Goal: Task Accomplishment & Management: Complete application form

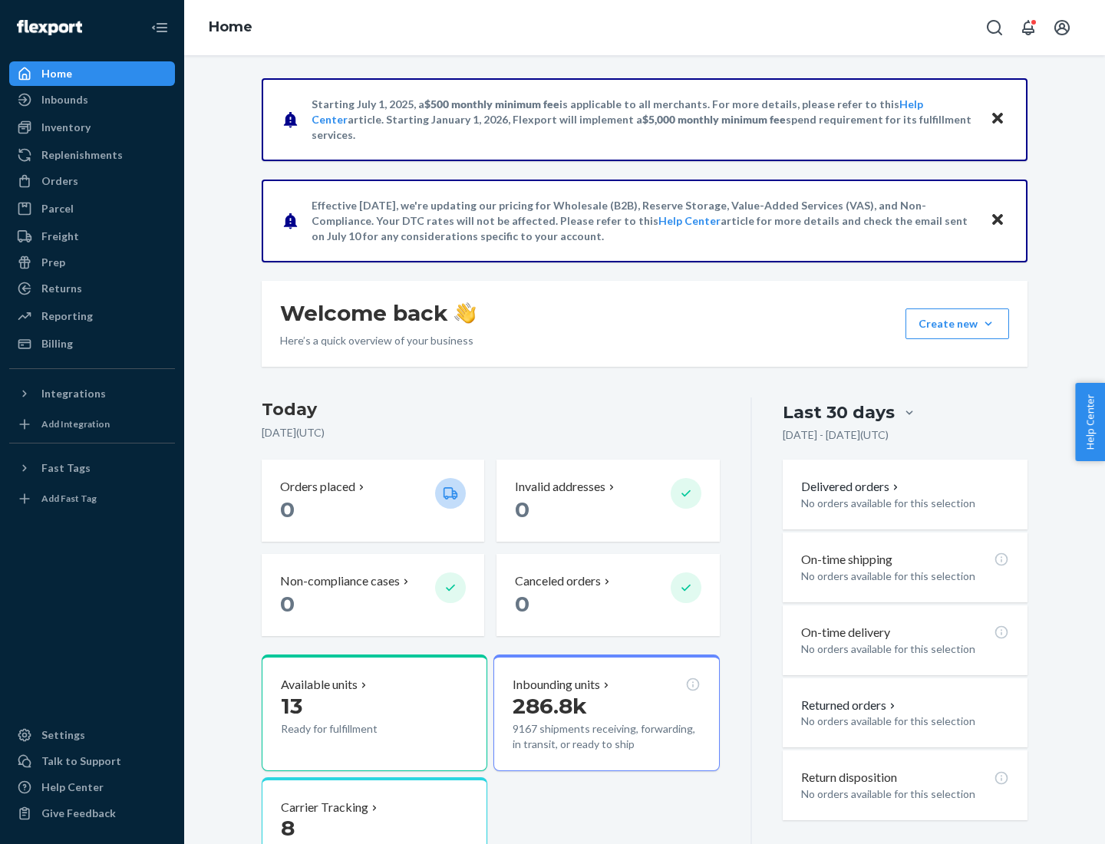
click at [988, 324] on button "Create new Create new inbound Create new order Create new product" at bounding box center [957, 323] width 104 height 31
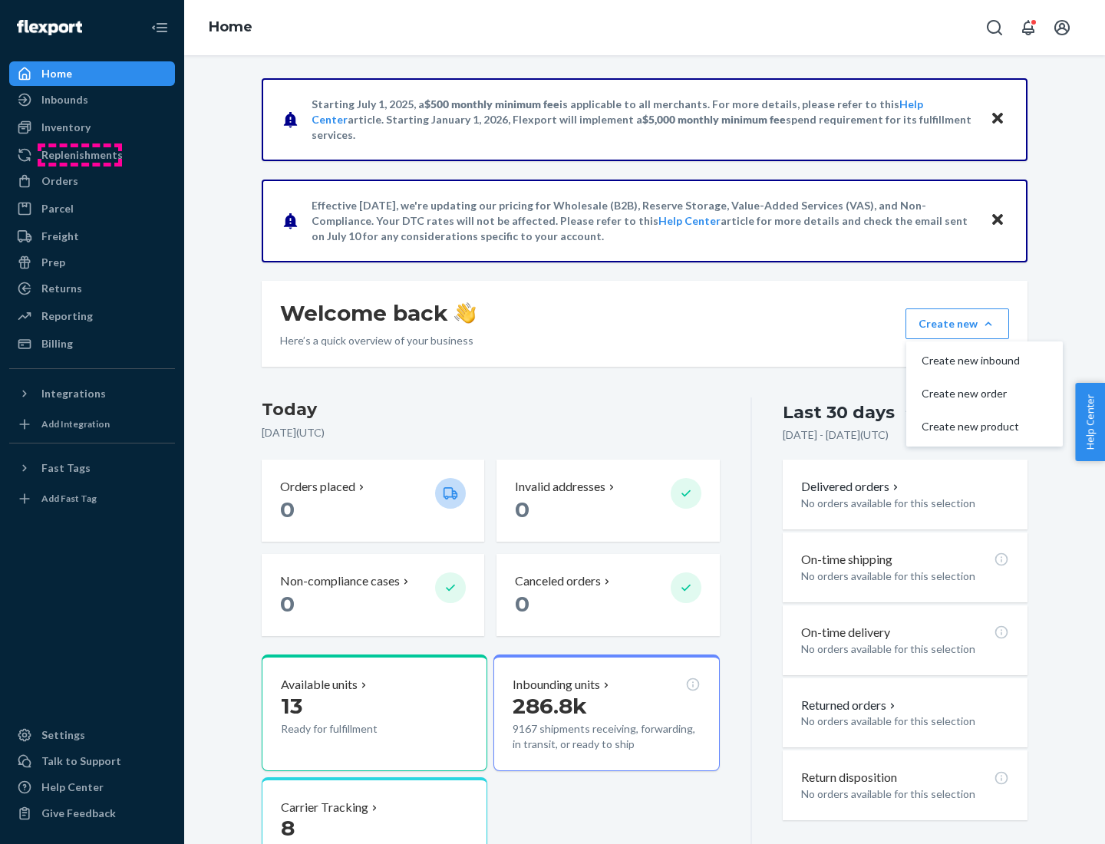
click at [80, 155] on div "Replenishments" at bounding box center [81, 154] width 81 height 15
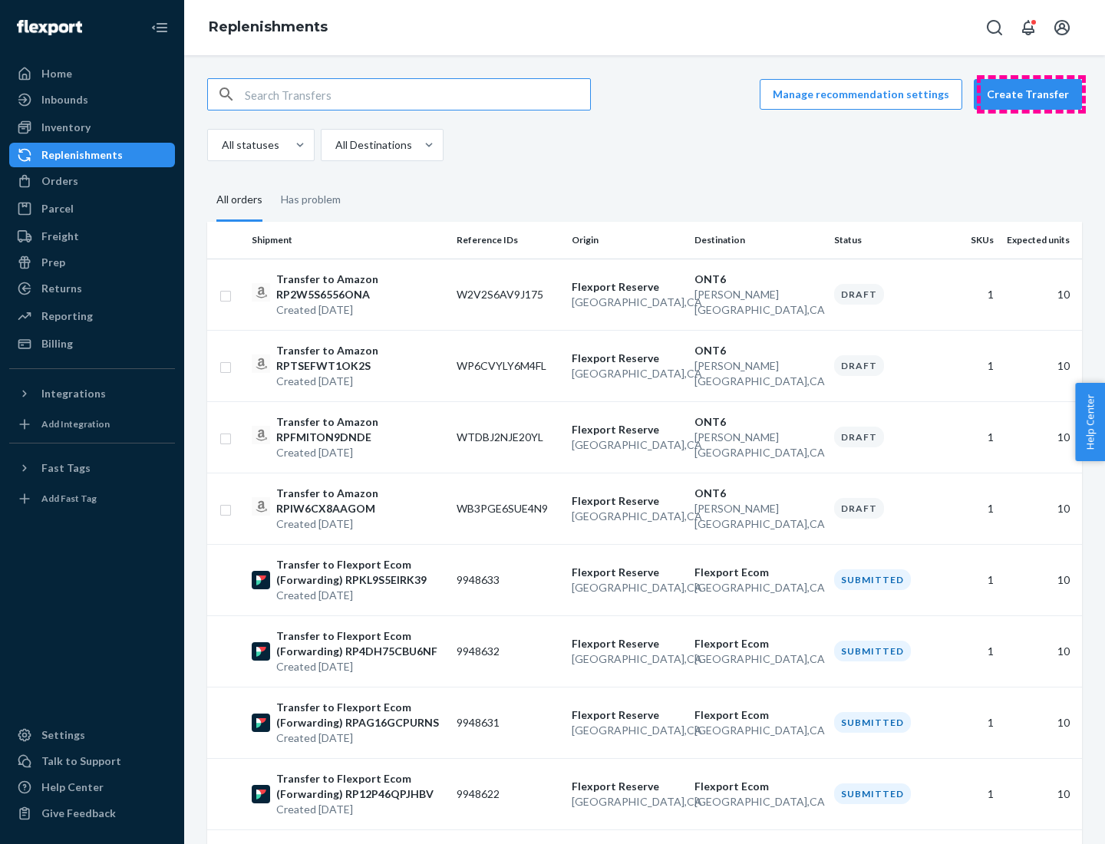
click at [1031, 94] on button "Create Transfer" at bounding box center [1028, 94] width 108 height 31
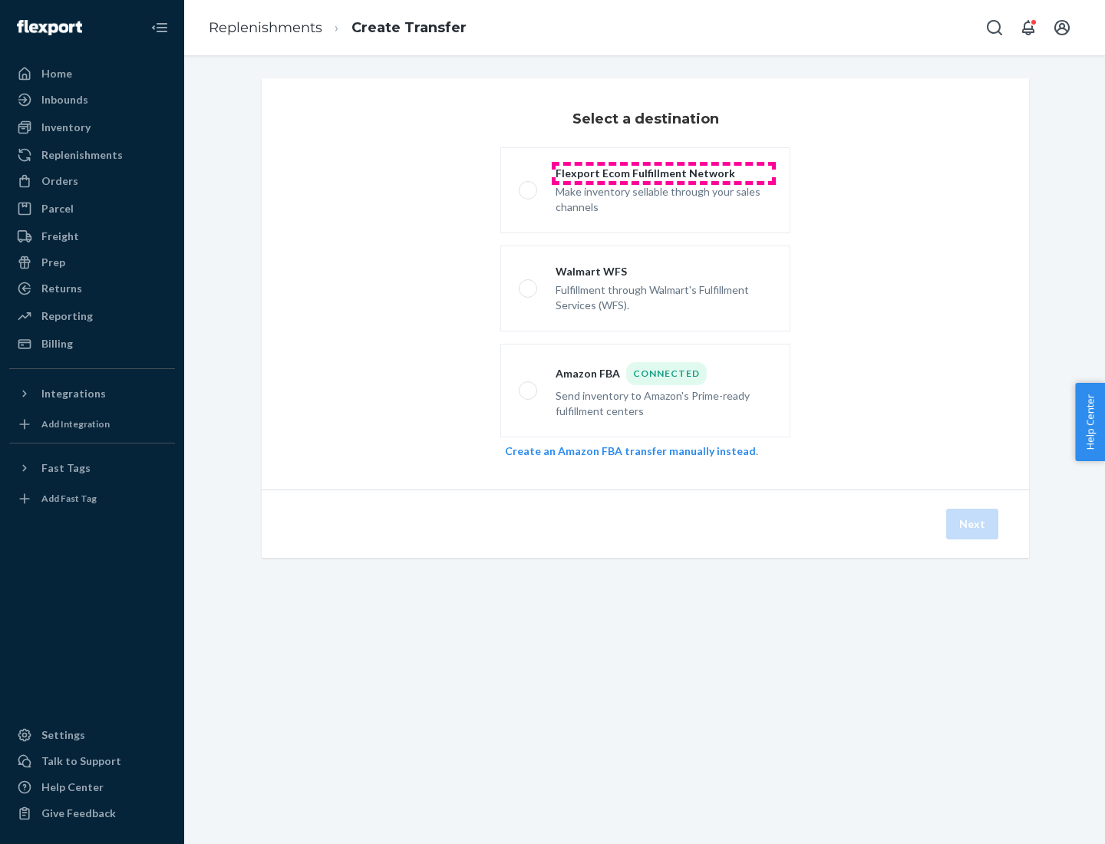
click at [664, 173] on div "Flexport Ecom Fulfillment Network" at bounding box center [664, 173] width 216 height 15
click at [529, 186] on input "Flexport Ecom Fulfillment Network Make inventory sellable through your sales ch…" at bounding box center [524, 191] width 10 height 10
radio input "true"
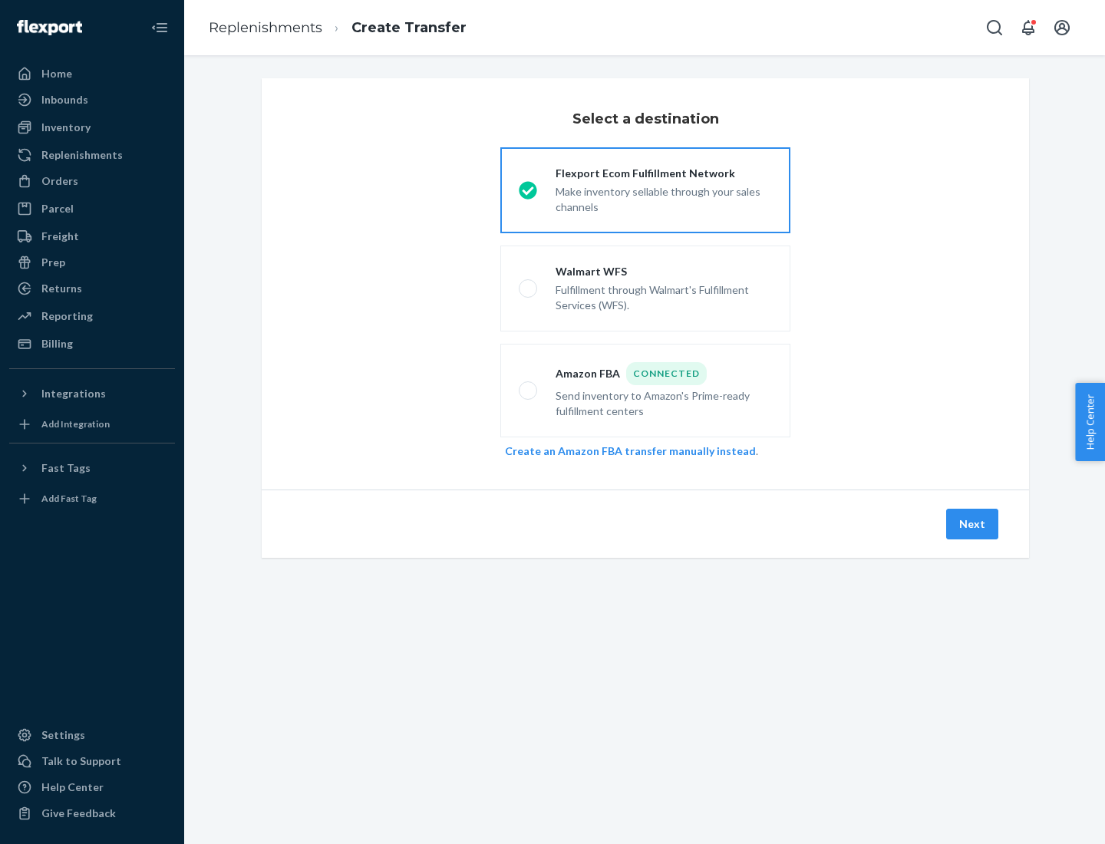
click at [973, 524] on button "Next" at bounding box center [972, 524] width 52 height 31
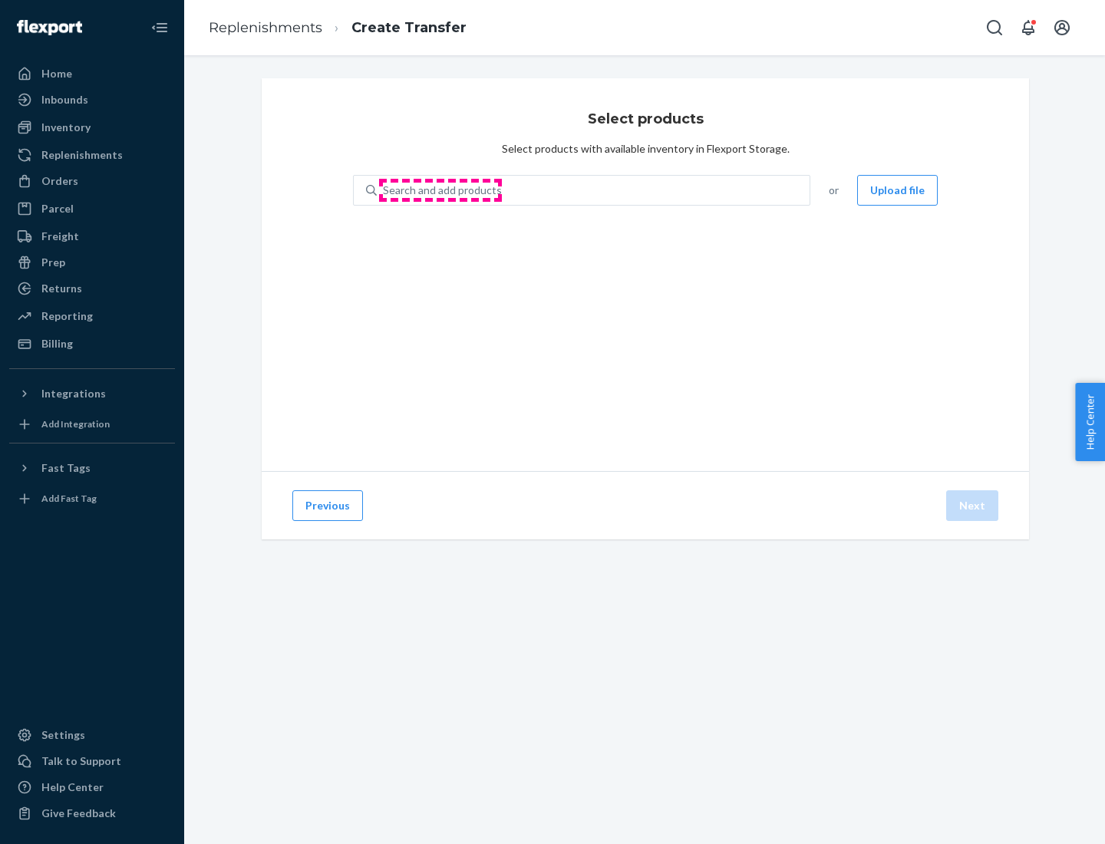
click at [440, 190] on div "Search and add products" at bounding box center [442, 190] width 119 height 15
click at [384, 190] on input "Search and add products" at bounding box center [384, 190] width 2 height 15
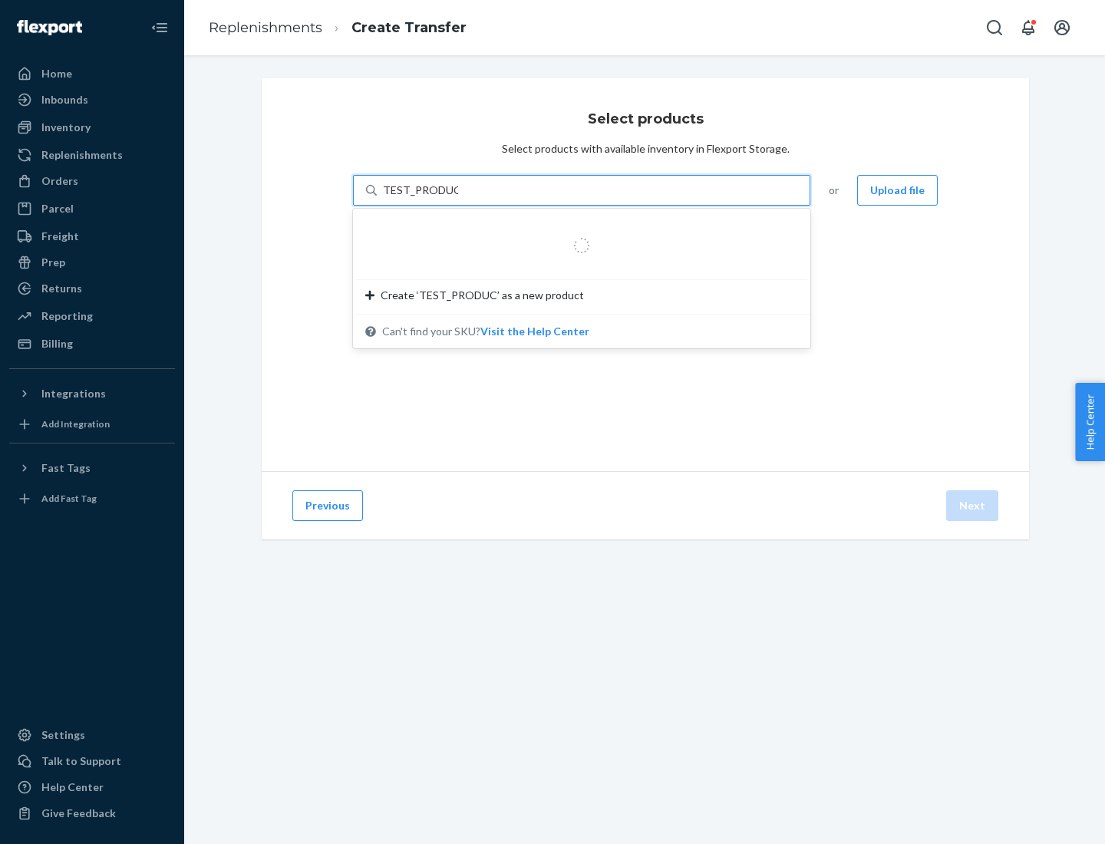
type input "TEST_PRODUCT"
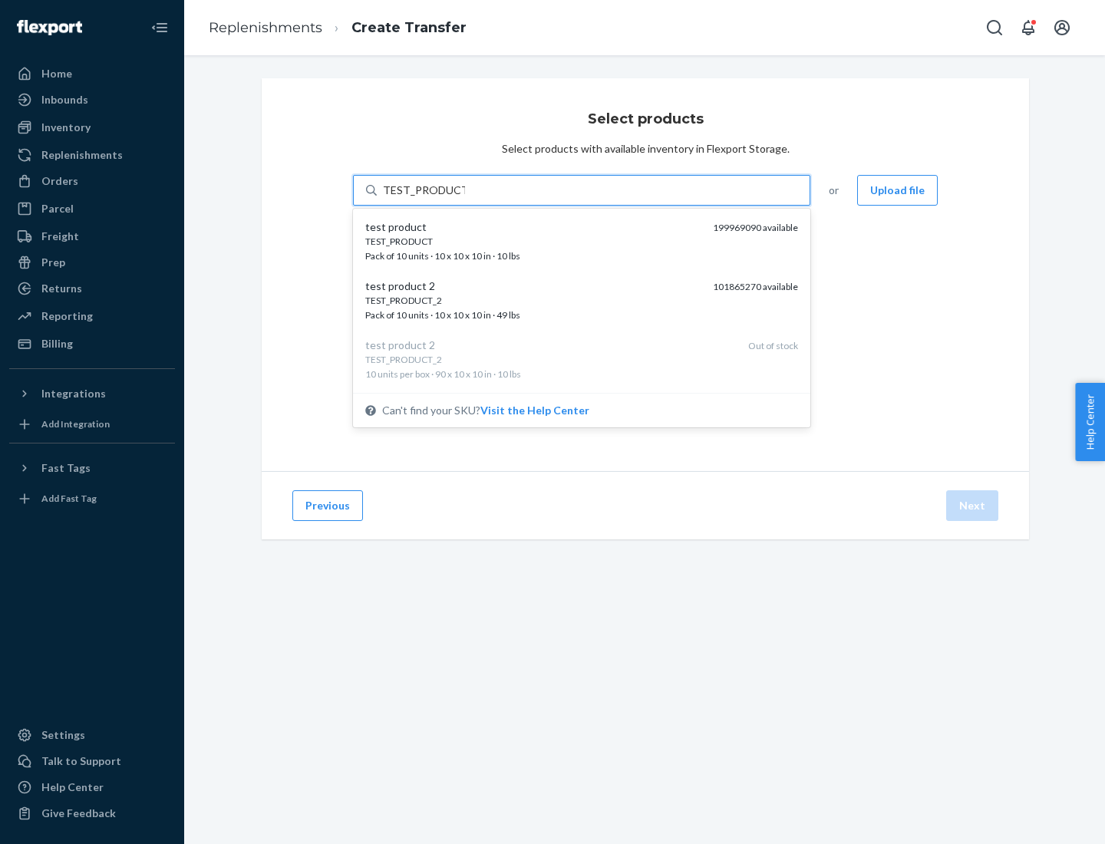
click at [533, 241] on div "TEST_PRODUCT" at bounding box center [532, 241] width 335 height 13
click at [465, 198] on input "TEST_PRODUCT" at bounding box center [424, 190] width 82 height 15
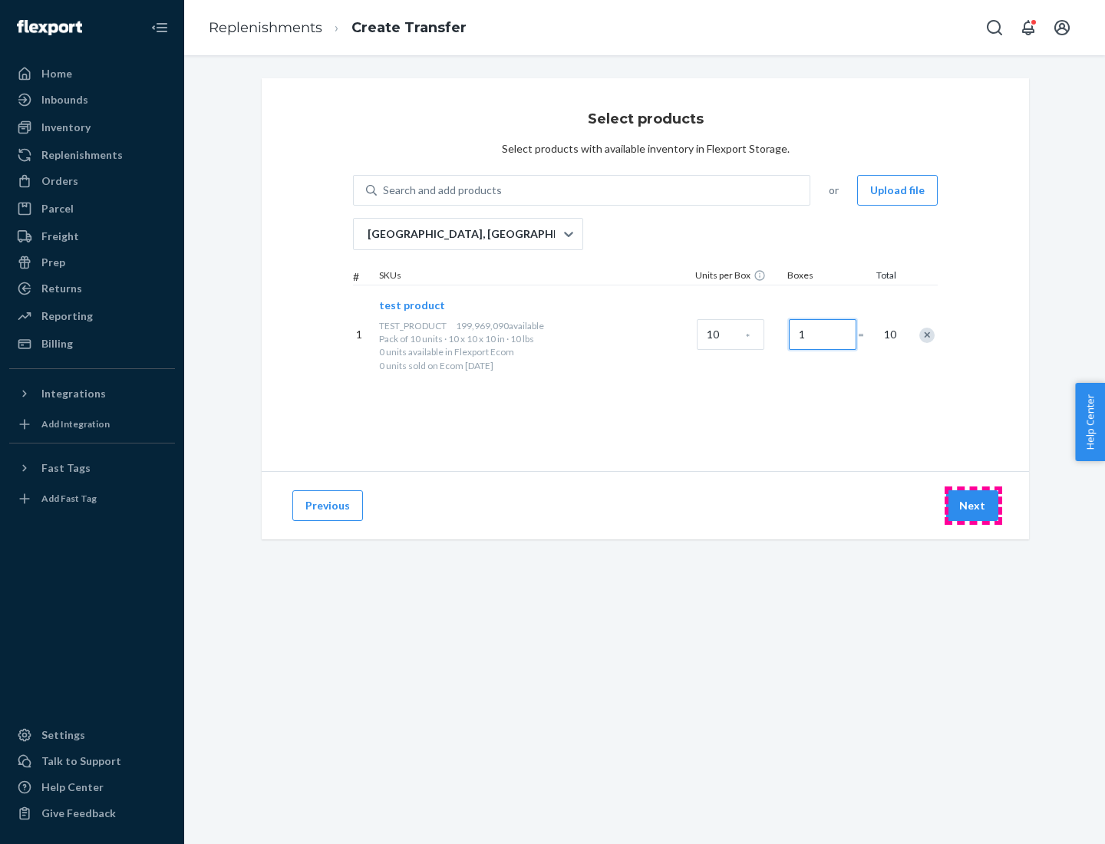
type input "1"
click at [973, 506] on button "Next" at bounding box center [972, 505] width 52 height 31
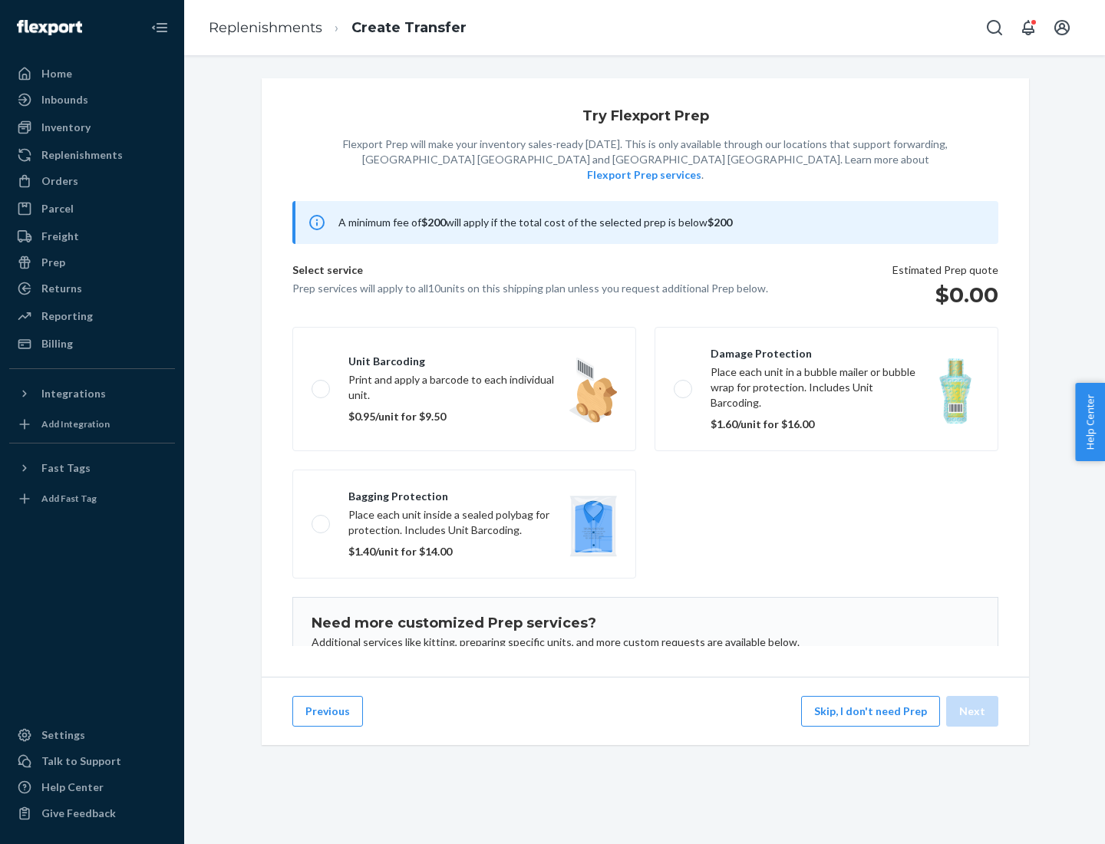
scroll to position [100, 0]
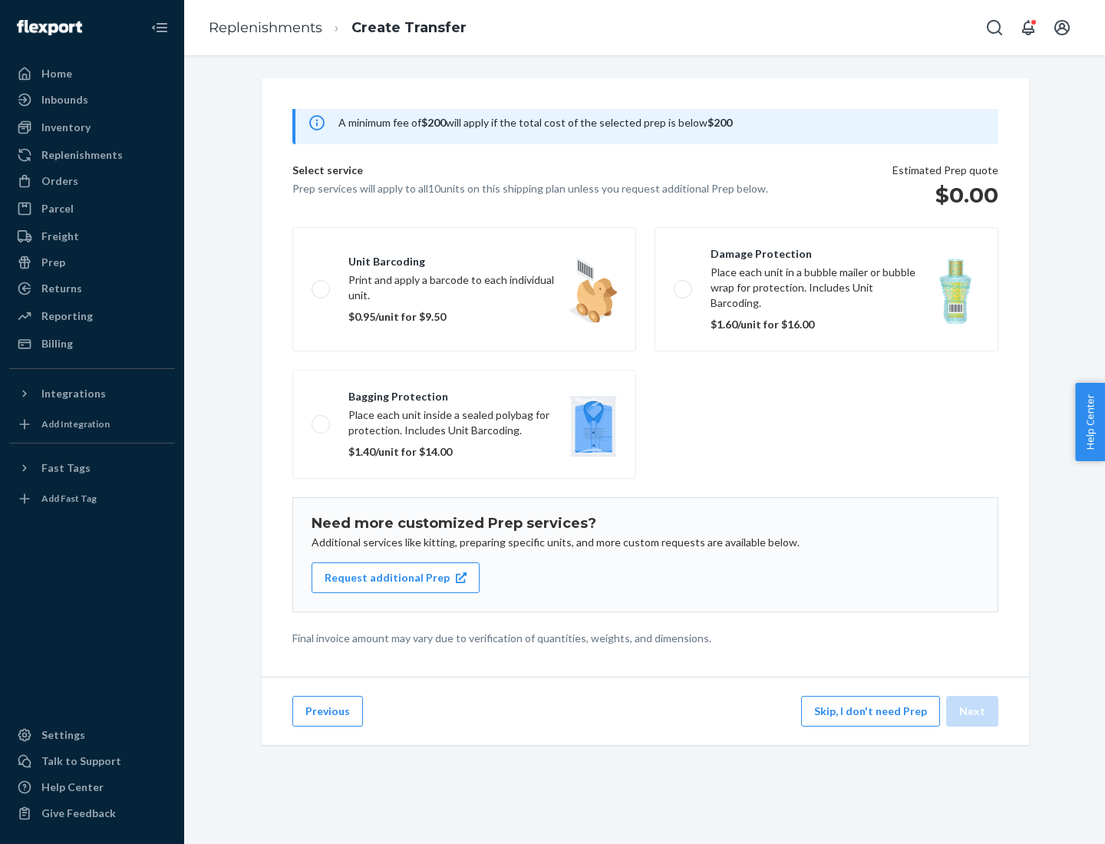
click at [464, 393] on label "Bagging protection Place each unit inside a sealed polybag for protection. Incl…" at bounding box center [464, 424] width 344 height 109
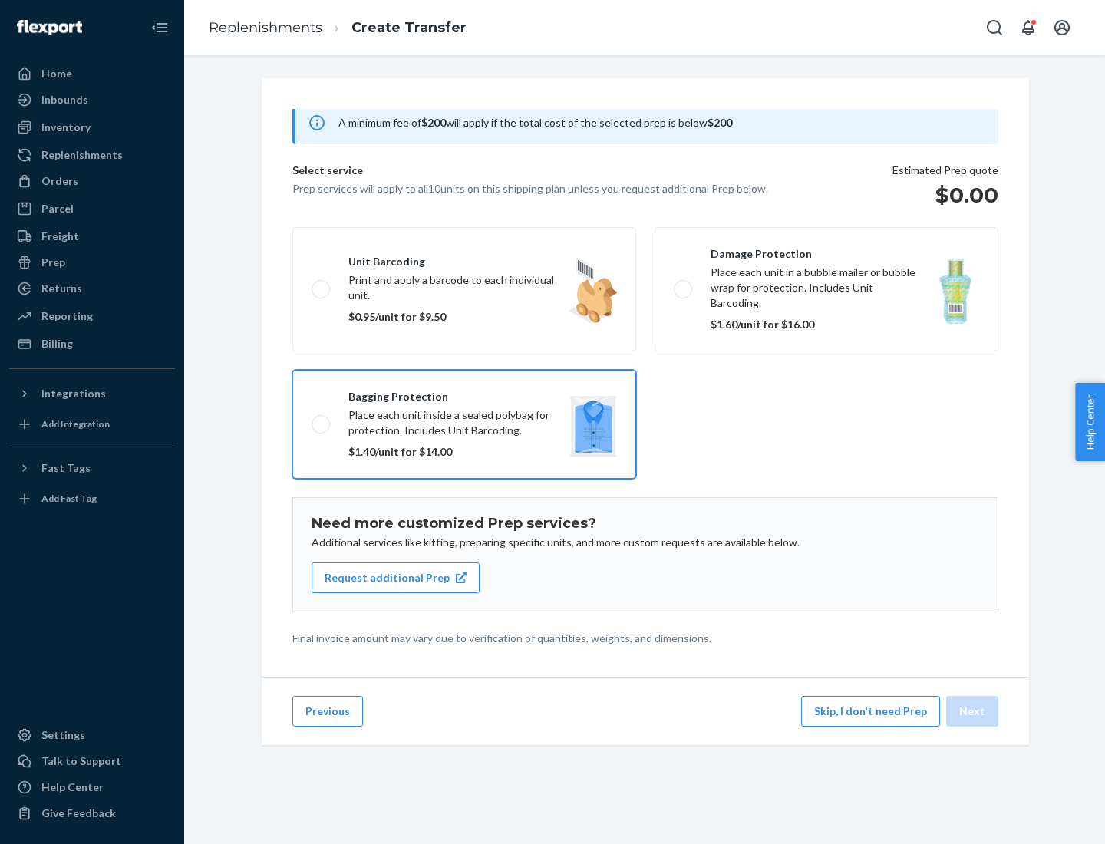
click at [322, 419] on input "Bagging protection Place each unit inside a sealed polybag for protection. Incl…" at bounding box center [317, 424] width 10 height 10
checkbox input "true"
click at [973, 711] on button "Next" at bounding box center [972, 711] width 52 height 31
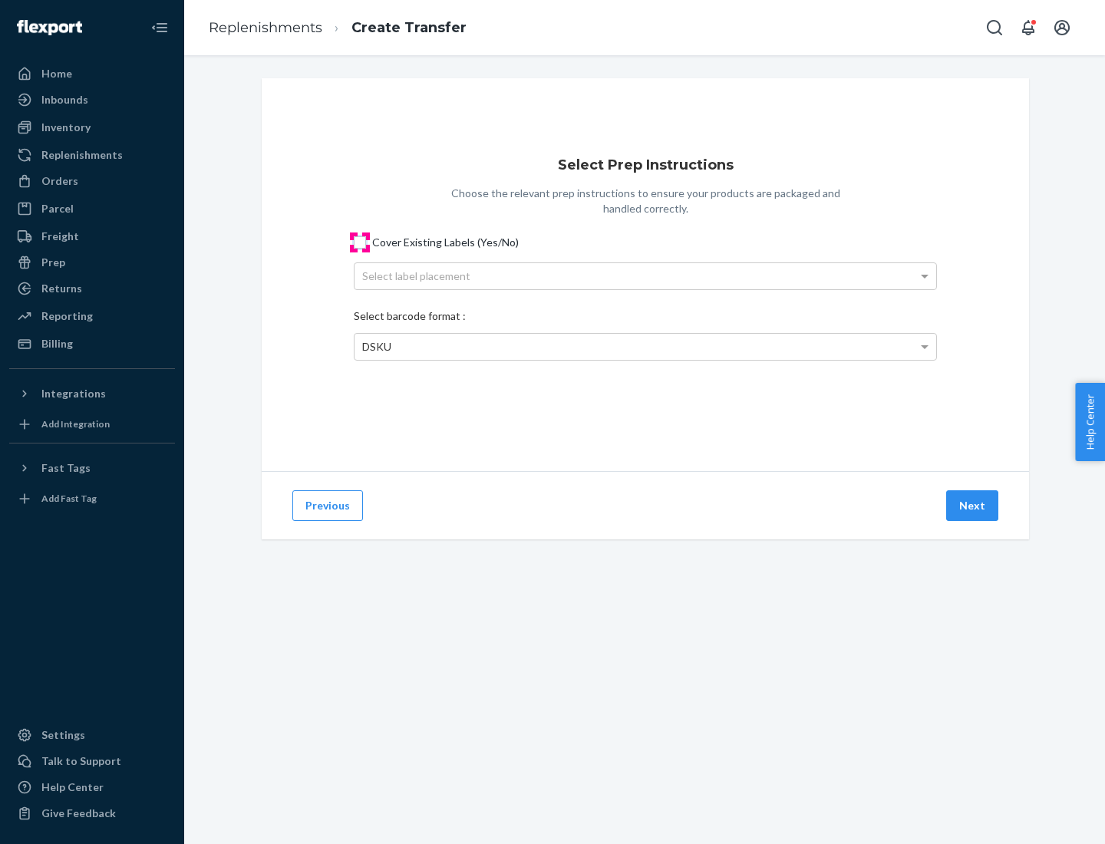
click at [360, 242] on input "Cover Existing Labels (Yes/No)" at bounding box center [360, 242] width 12 height 12
checkbox input "true"
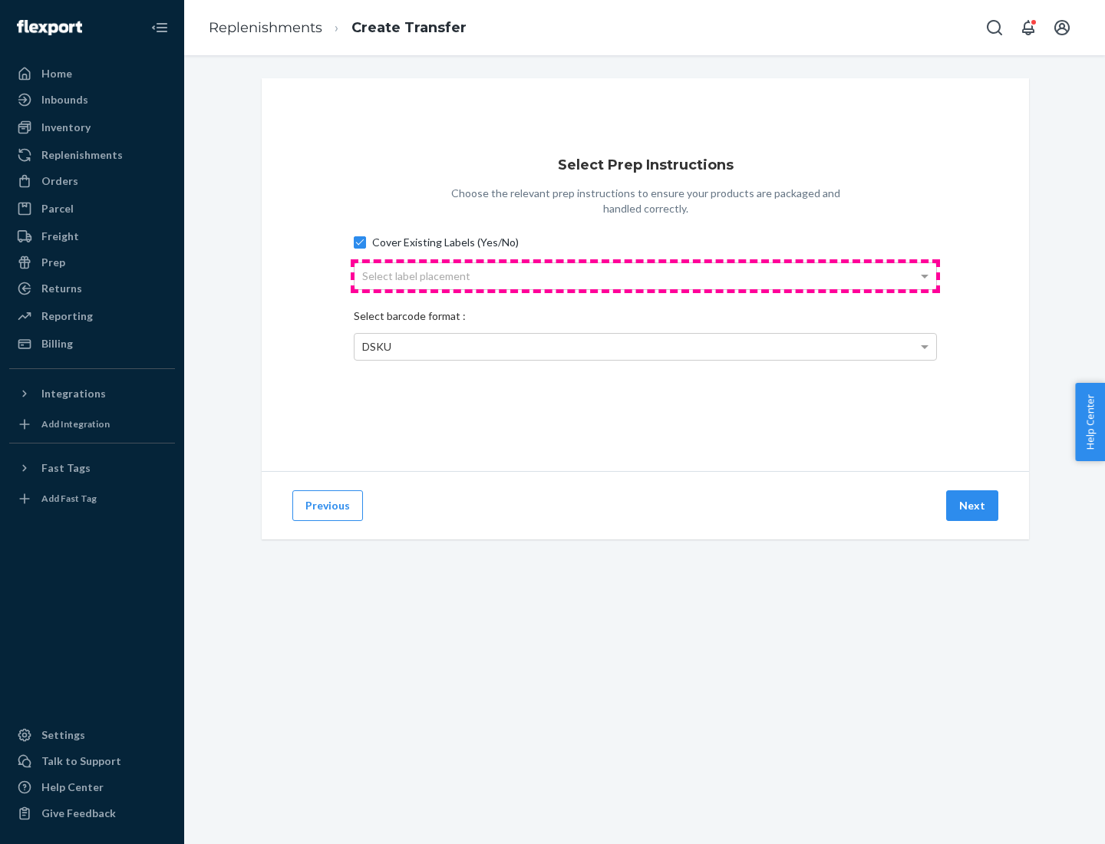
click at [645, 275] on div "Select label placement" at bounding box center [646, 276] width 582 height 26
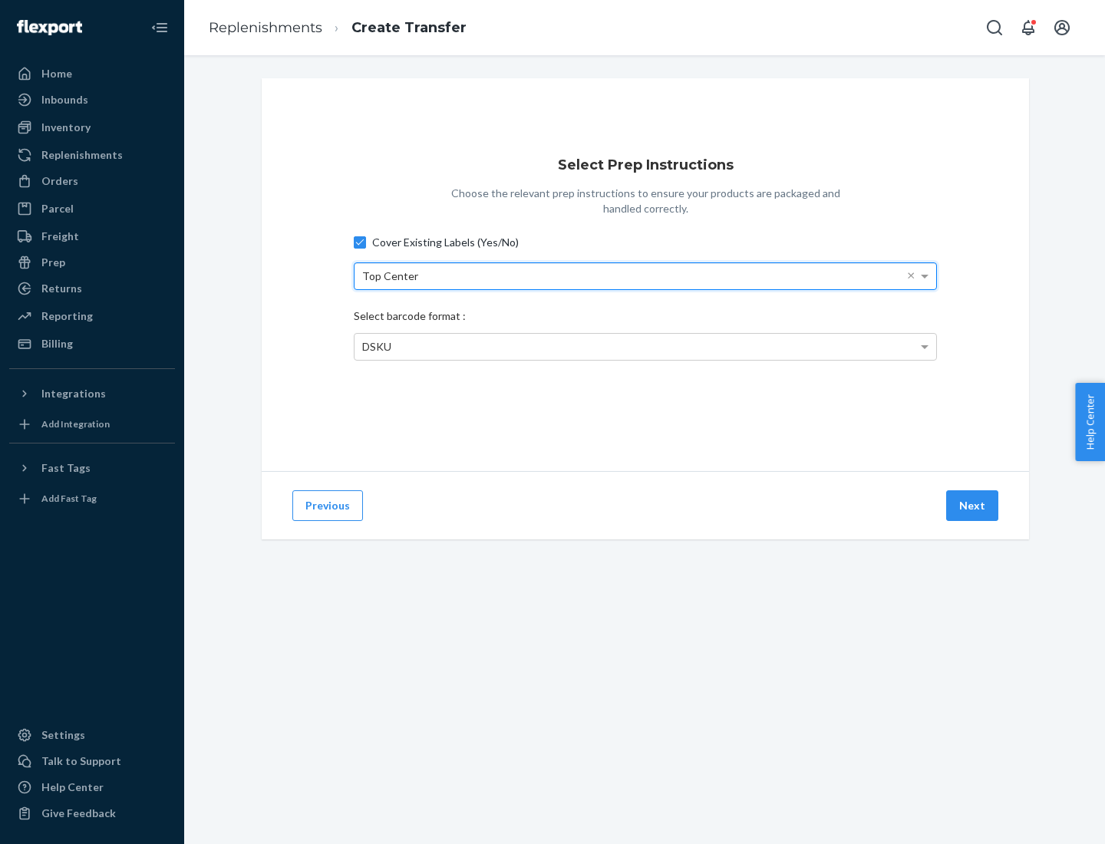
click at [376, 346] on span "DSKU" at bounding box center [376, 346] width 29 height 13
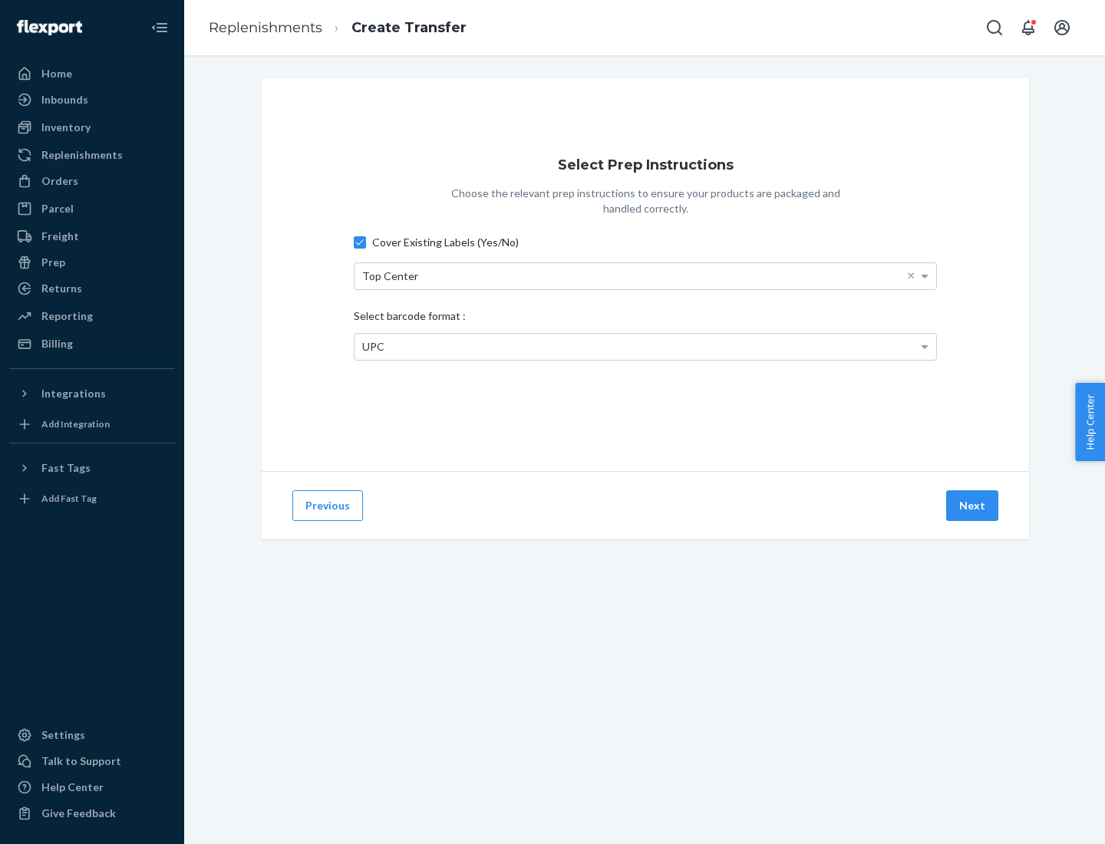
click at [973, 506] on button "Next" at bounding box center [972, 505] width 52 height 31
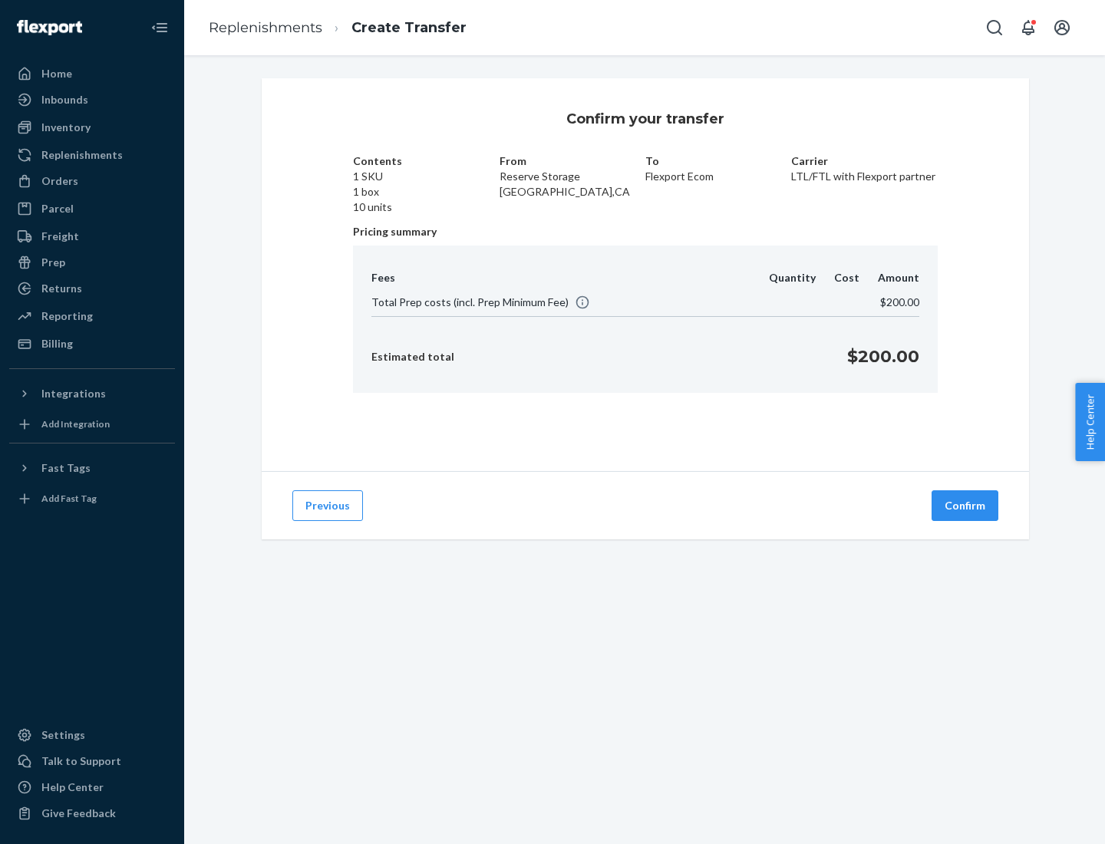
click at [965, 506] on button "Confirm" at bounding box center [965, 505] width 67 height 31
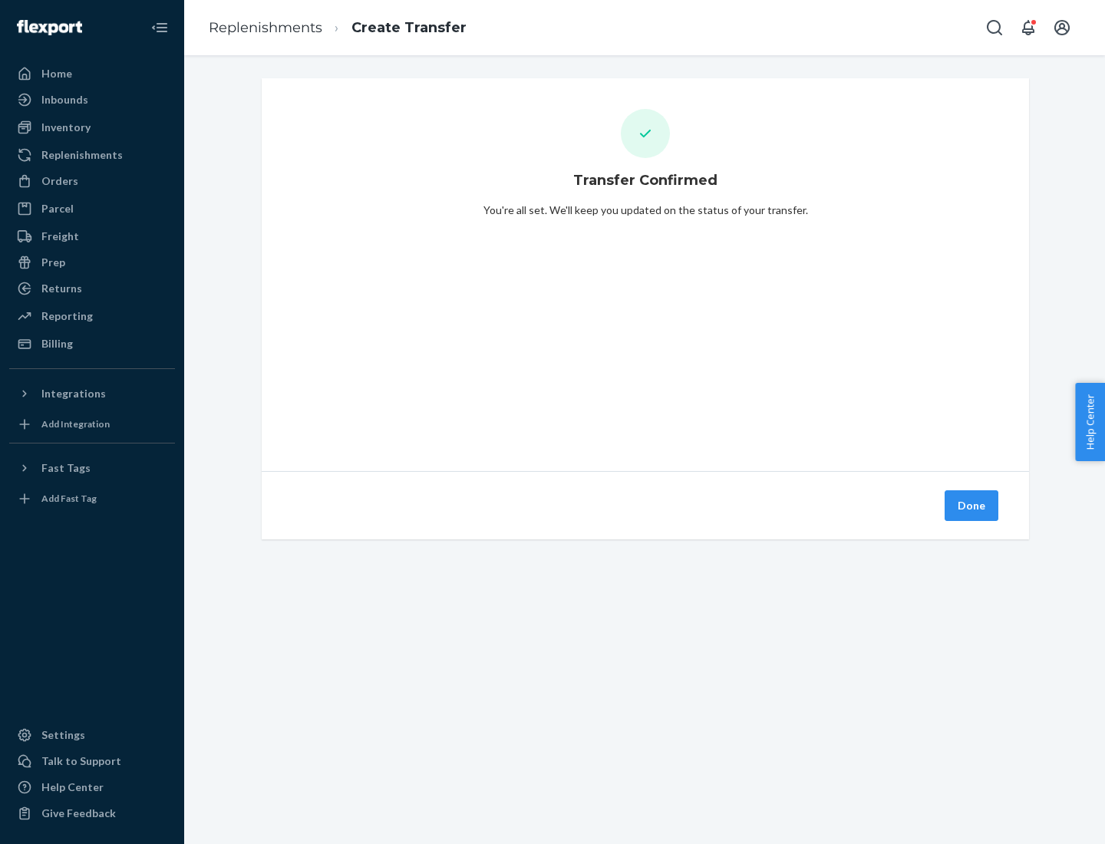
click at [92, 100] on div "Inbounds" at bounding box center [92, 99] width 163 height 21
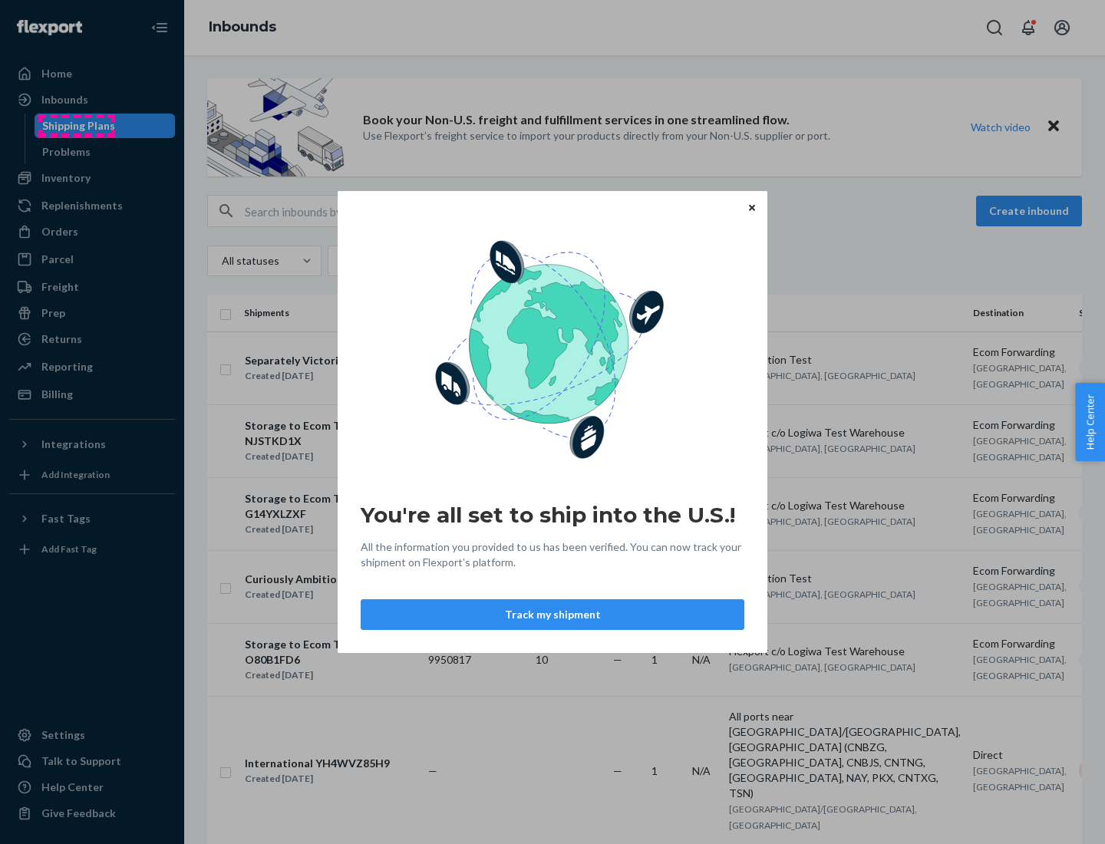
click at [76, 126] on div "You're all set to ship into the U.S.! All the information you provided to us ha…" at bounding box center [552, 422] width 1105 height 844
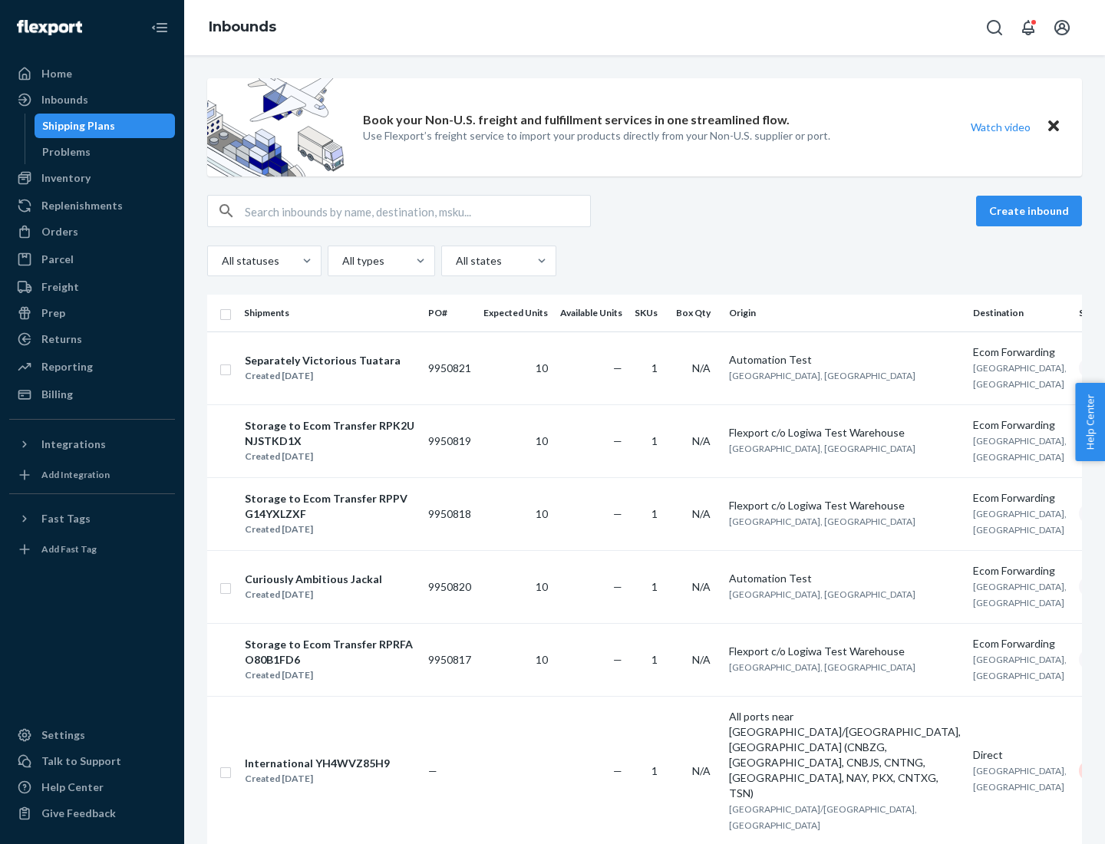
scroll to position [7, 0]
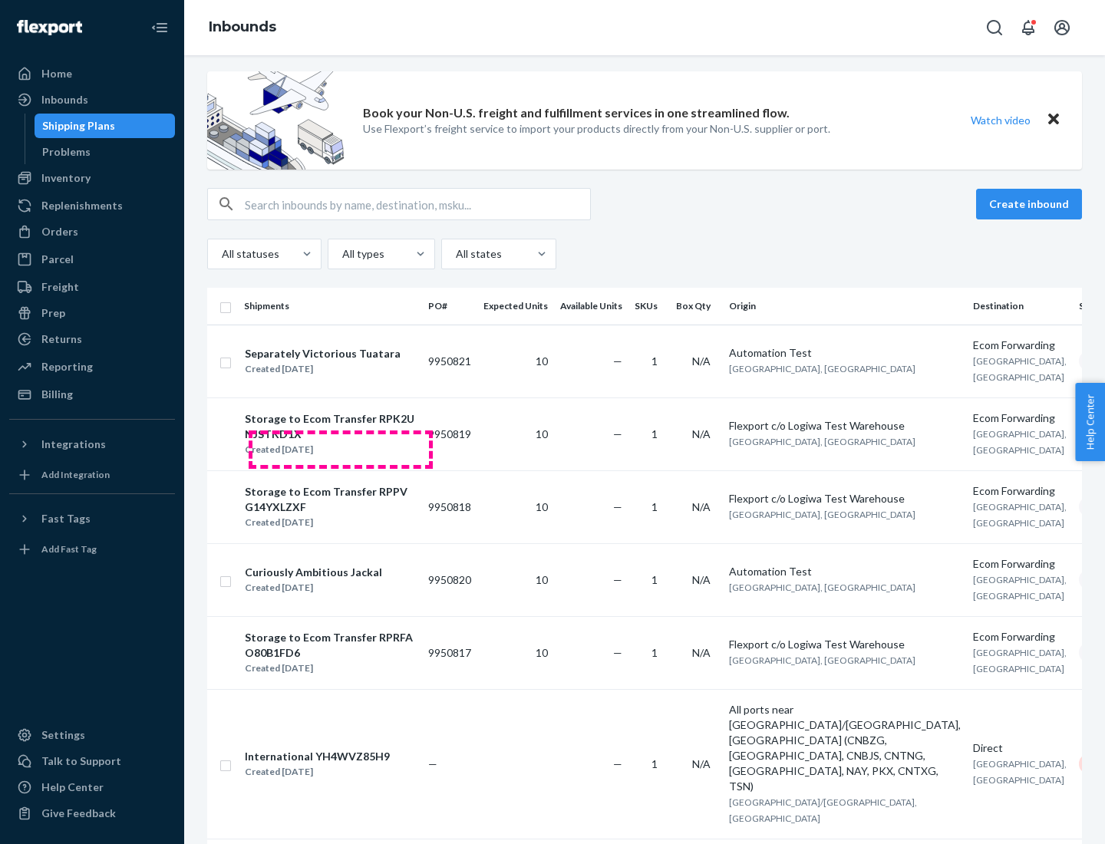
click at [341, 442] on div "Storage to Ecom Transfer RPK2UNJSTKD1X" at bounding box center [330, 426] width 170 height 31
